Goal: Information Seeking & Learning: Compare options

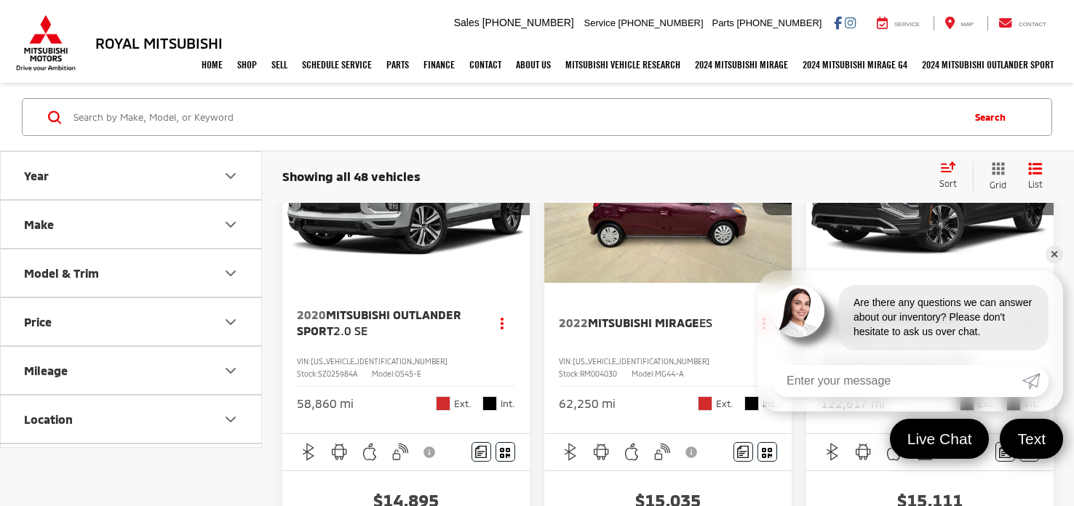
scroll to position [140, 0]
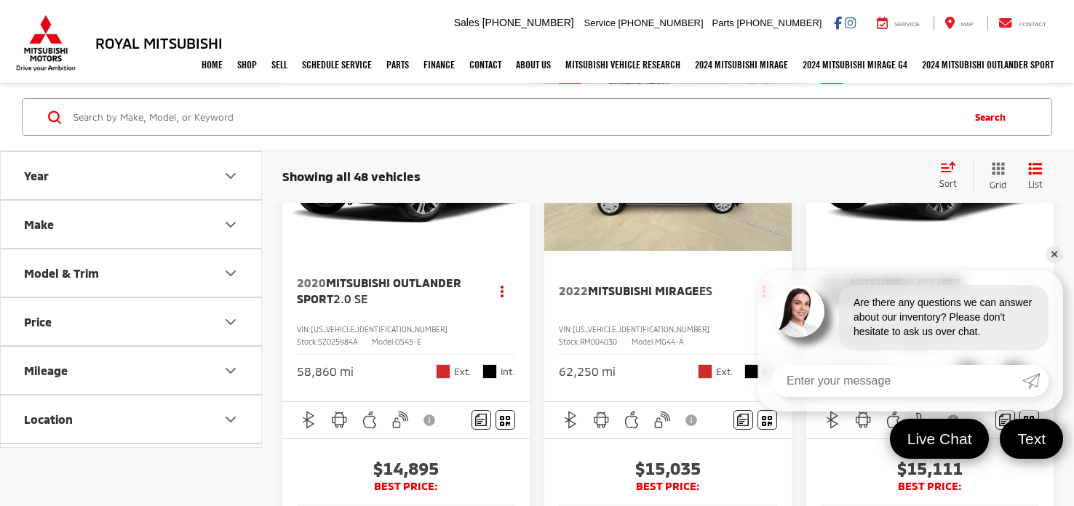
click at [1058, 257] on link "✕" at bounding box center [1053, 254] width 17 height 17
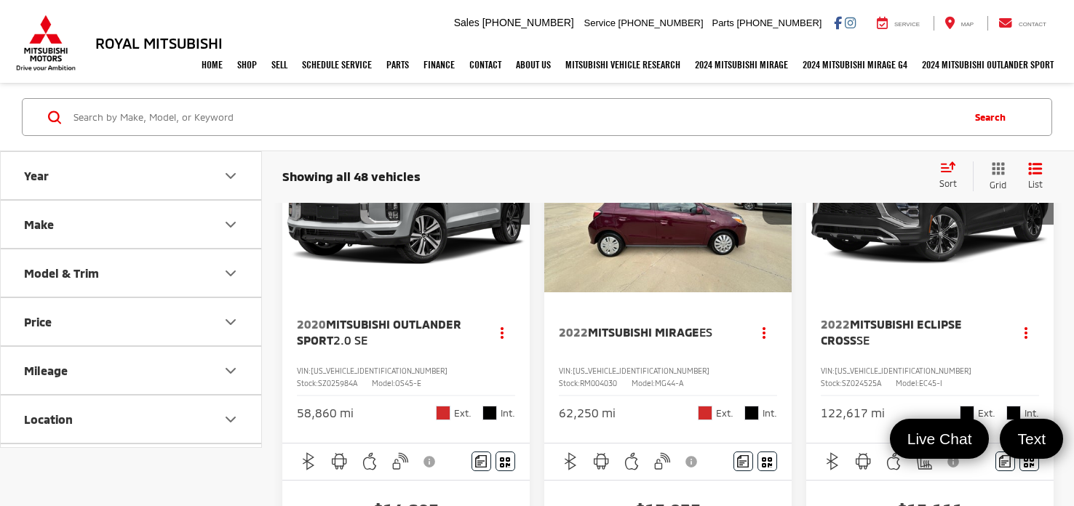
scroll to position [0, 0]
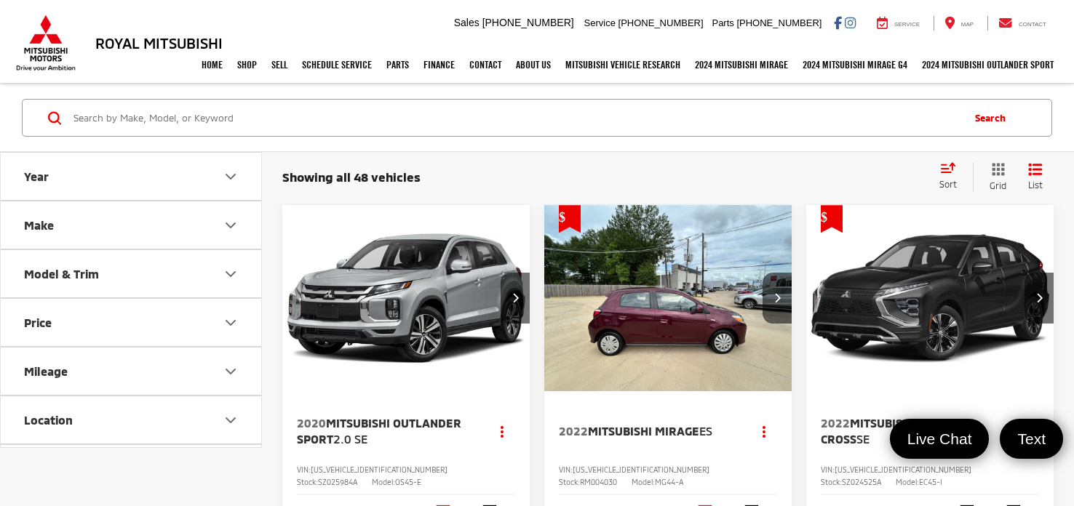
click at [130, 223] on button "Make" at bounding box center [132, 224] width 262 height 47
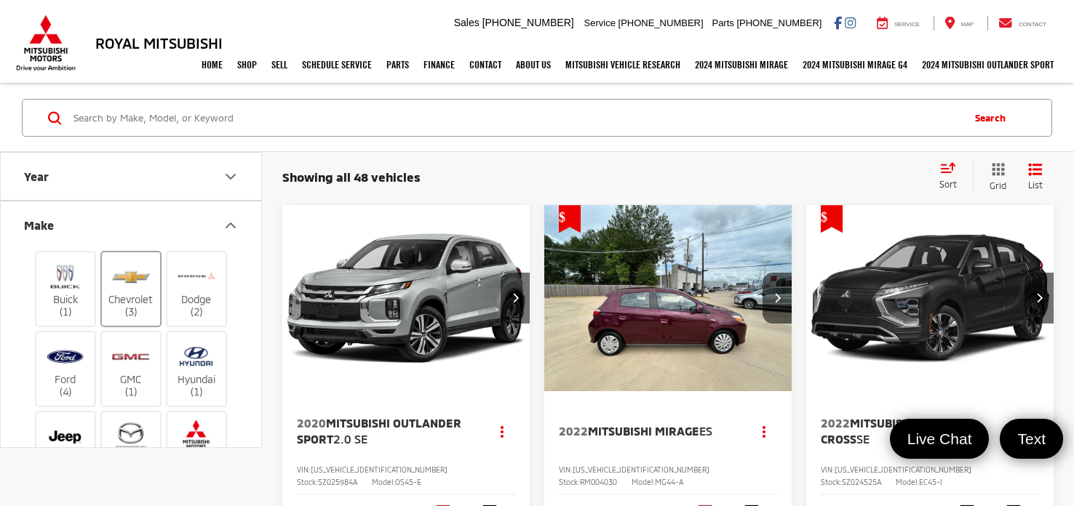
click at [115, 300] on label "Chevrolet (3)" at bounding box center [131, 289] width 59 height 59
click at [0, 0] on input "Chevrolet (3)" at bounding box center [0, 0] width 0 height 0
